Goal: Task Accomplishment & Management: Manage account settings

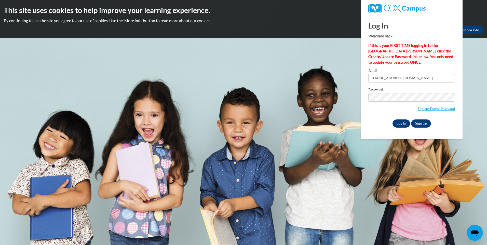
click at [401, 123] on input "Log In" at bounding box center [401, 123] width 18 height 8
type input "[EMAIL_ADDRESS][DOMAIN_NAME]"
click at [400, 123] on input "Log In" at bounding box center [401, 123] width 18 height 8
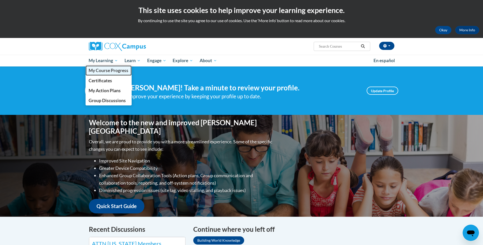
click at [100, 68] on span "My Course Progress" at bounding box center [109, 70] width 40 height 5
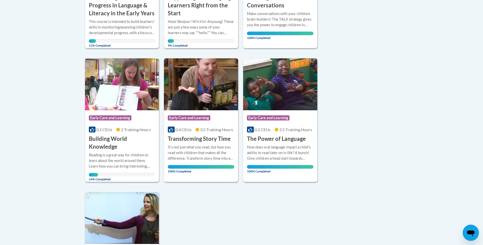
scroll to position [178, 0]
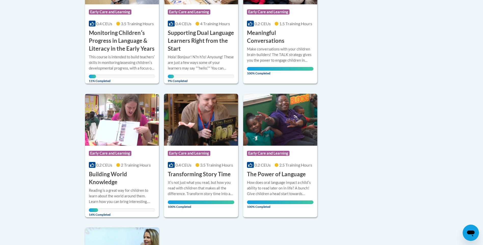
click at [143, 156] on div "Course Category: Early Care and Learning" at bounding box center [122, 153] width 66 height 11
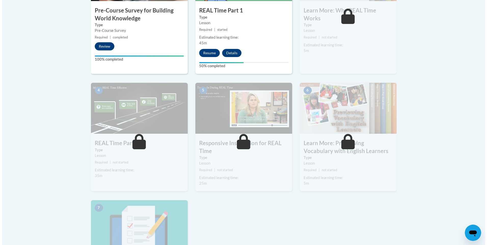
scroll to position [229, 0]
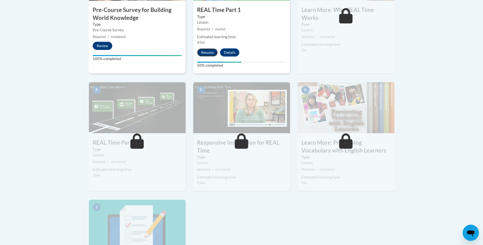
click at [205, 50] on button "Resume" at bounding box center [207, 52] width 21 height 8
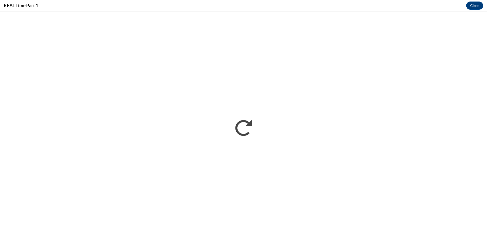
scroll to position [0, 0]
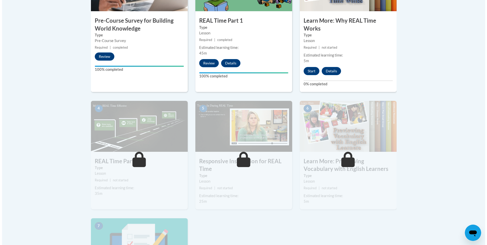
scroll to position [229, 0]
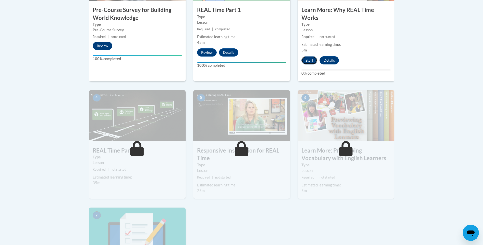
click at [310, 60] on button "Start" at bounding box center [310, 60] width 16 height 8
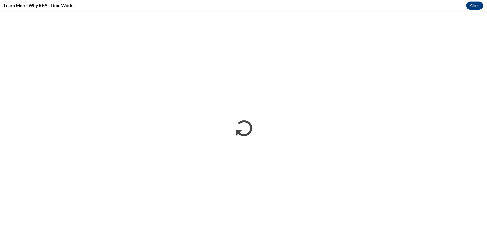
scroll to position [0, 0]
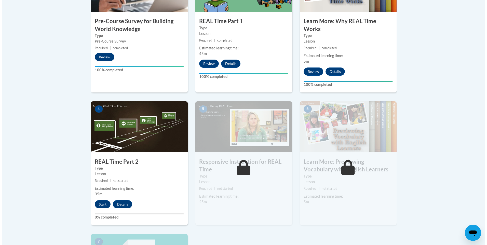
scroll to position [229, 0]
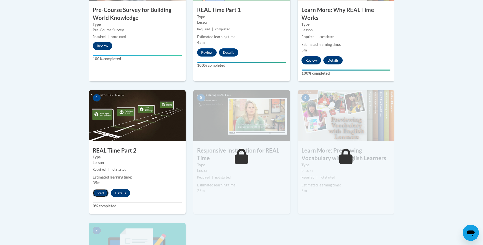
click at [97, 194] on button "Start" at bounding box center [101, 193] width 16 height 8
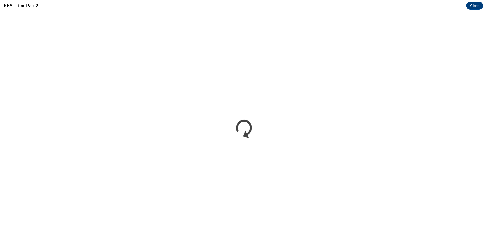
scroll to position [0, 0]
